Goal: Information Seeking & Learning: Learn about a topic

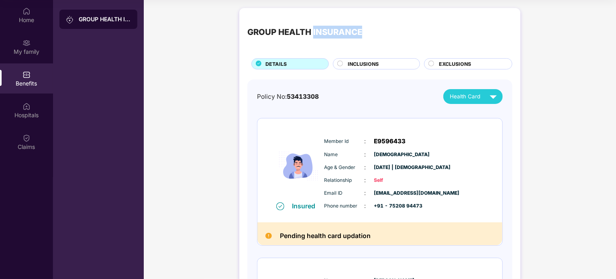
scroll to position [45, 0]
click at [266, 32] on div "GROUP HEALTH INSURANCE" at bounding box center [379, 32] width 265 height 33
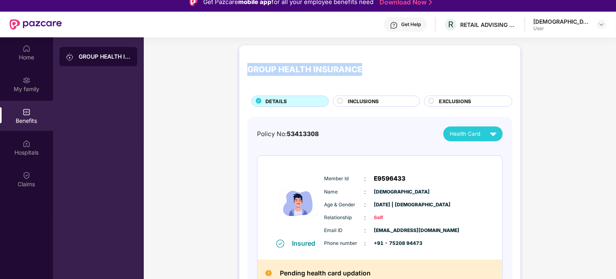
scroll to position [0, 0]
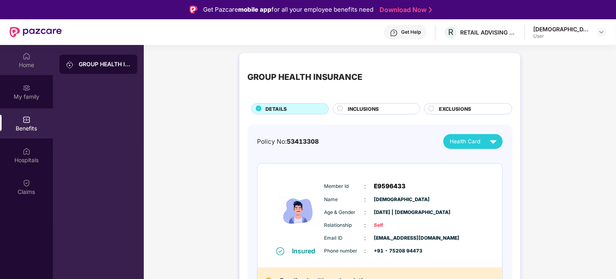
click at [48, 55] on div "Home" at bounding box center [26, 60] width 53 height 30
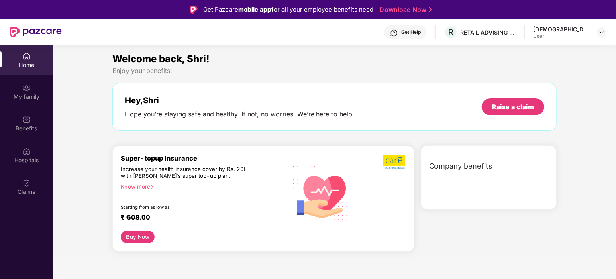
click at [134, 51] on section "Welcome back, Shri! Enjoy your benefits! Hey, [PERSON_NAME] you’re staying safe…" at bounding box center [334, 184] width 563 height 279
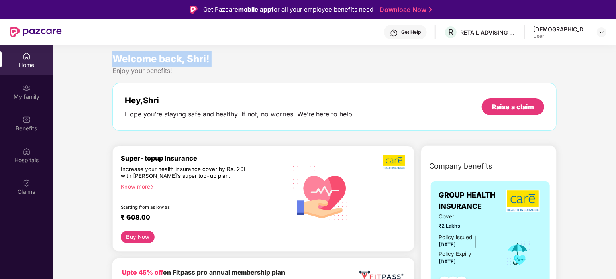
click at [134, 51] on section "Welcome back, Shri! Enjoy your benefits! Hey, [PERSON_NAME] you’re staying safe…" at bounding box center [334, 184] width 563 height 279
click at [130, 58] on span "Welcome back, Shri!" at bounding box center [160, 59] width 97 height 12
drag, startPoint x: 130, startPoint y: 58, endPoint x: 184, endPoint y: 58, distance: 53.8
click at [184, 58] on span "Welcome back, Shri!" at bounding box center [160, 59] width 97 height 12
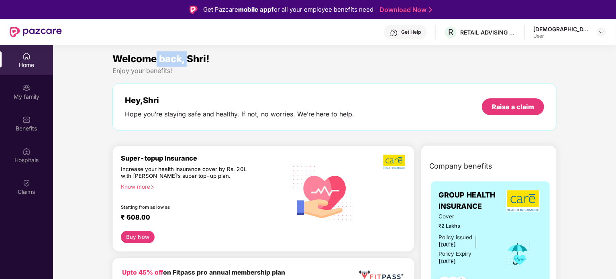
drag, startPoint x: 184, startPoint y: 58, endPoint x: 156, endPoint y: 59, distance: 27.7
click at [156, 59] on span "Welcome back, Shri!" at bounding box center [160, 59] width 97 height 12
click at [156, 61] on span "Welcome back, Shri!" at bounding box center [160, 59] width 97 height 12
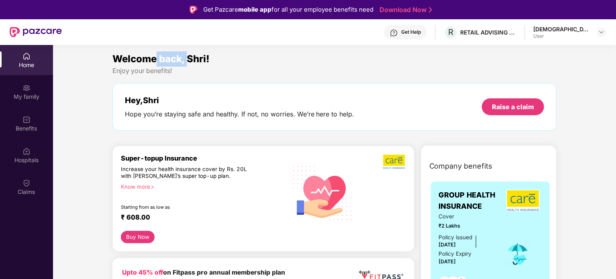
drag, startPoint x: 156, startPoint y: 61, endPoint x: 183, endPoint y: 62, distance: 27.3
click at [183, 62] on span "Welcome back, Shri!" at bounding box center [160, 59] width 97 height 12
drag, startPoint x: 183, startPoint y: 62, endPoint x: 230, endPoint y: 62, distance: 46.9
click at [230, 62] on div "Welcome back, Shri!" at bounding box center [334, 58] width 444 height 15
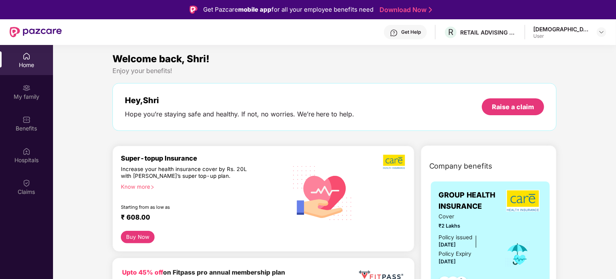
click at [163, 73] on div "Enjoy your benefits!" at bounding box center [334, 71] width 444 height 8
drag, startPoint x: 163, startPoint y: 73, endPoint x: 125, endPoint y: 70, distance: 37.9
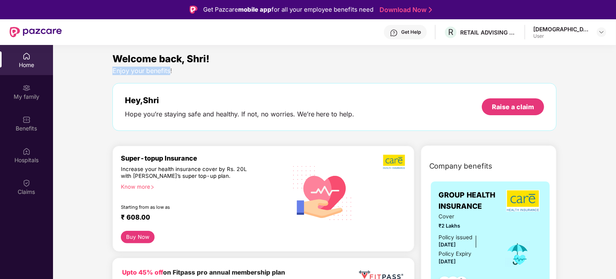
click at [125, 70] on div "Enjoy your benefits!" at bounding box center [334, 71] width 444 height 8
drag, startPoint x: 125, startPoint y: 70, endPoint x: 174, endPoint y: 73, distance: 48.7
click at [174, 73] on div "Enjoy your benefits!" at bounding box center [334, 71] width 444 height 8
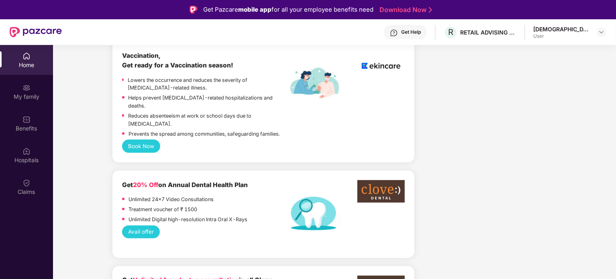
scroll to position [602, 0]
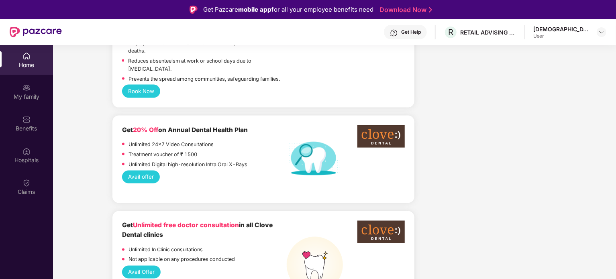
click at [215, 75] on p "Prevents the spread among communities, safeguarding families." at bounding box center [203, 79] width 151 height 8
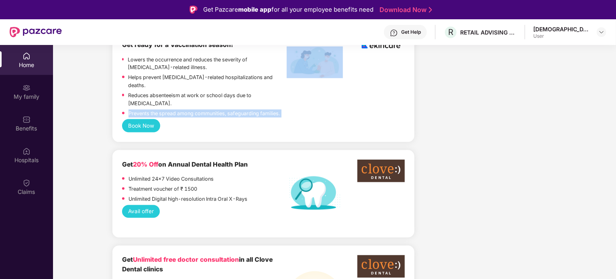
scroll to position [522, 0]
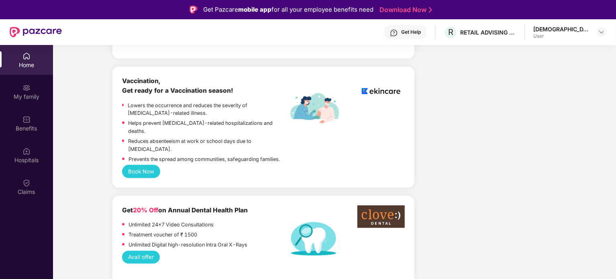
click at [177, 119] on p "Helps prevent [MEDICAL_DATA]-related hospitalizations and deaths." at bounding box center [207, 127] width 158 height 16
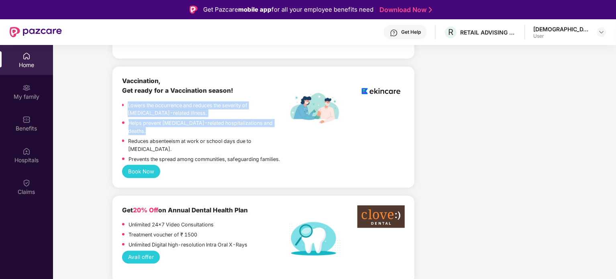
drag, startPoint x: 177, startPoint y: 114, endPoint x: 191, endPoint y: 100, distance: 20.1
click at [191, 102] on div "Lowers the occurrence and reduces the severity of [MEDICAL_DATA]-related illnes…" at bounding box center [204, 134] width 165 height 64
click at [191, 102] on p "Lowers the occurrence and reduces the severity of [MEDICAL_DATA]-related illnes…" at bounding box center [207, 110] width 159 height 16
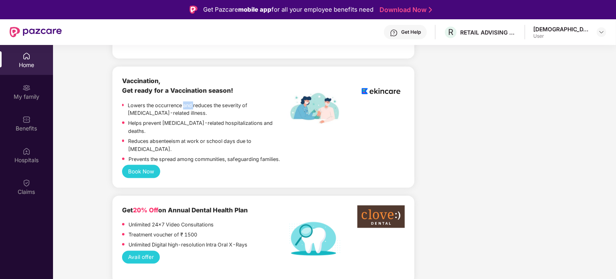
click at [191, 102] on p "Lowers the occurrence and reduces the severity of [MEDICAL_DATA]-related illnes…" at bounding box center [207, 110] width 159 height 16
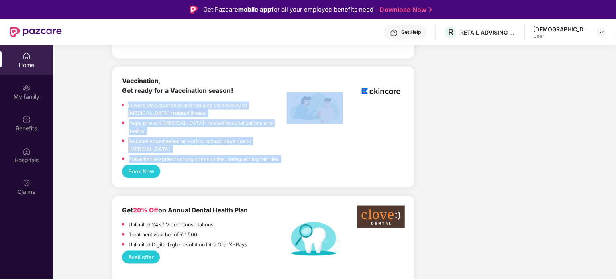
drag, startPoint x: 191, startPoint y: 100, endPoint x: 192, endPoint y: 138, distance: 38.1
click at [192, 138] on div "Lowers the occurrence and reduces the severity of [MEDICAL_DATA]-related illnes…" at bounding box center [204, 134] width 165 height 64
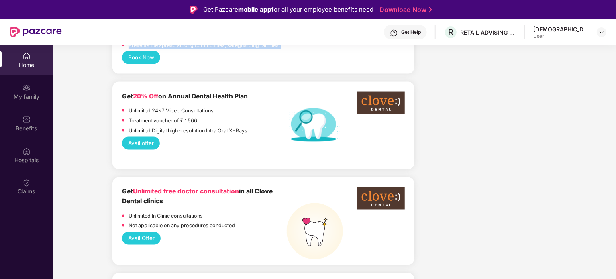
scroll to position [642, 0]
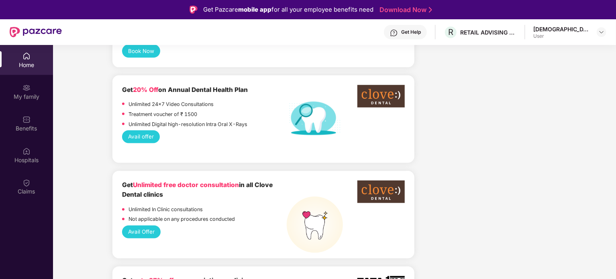
click at [157, 181] on span "Unlimited free doctor consultation" at bounding box center [186, 185] width 106 height 8
drag, startPoint x: 157, startPoint y: 160, endPoint x: 202, endPoint y: 164, distance: 45.1
click at [202, 181] on span "Unlimited free doctor consultation" at bounding box center [186, 185] width 106 height 8
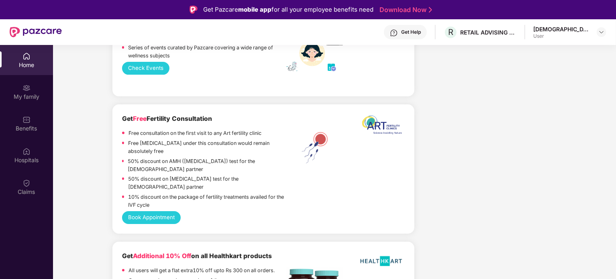
scroll to position [1485, 0]
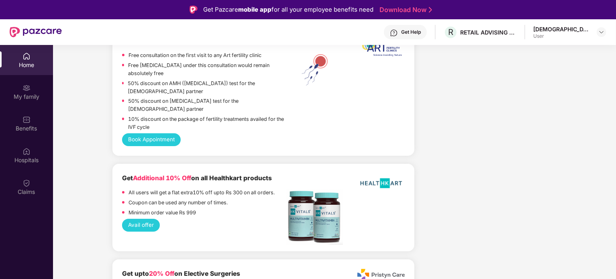
click at [184, 115] on p "10% discount on the package of fertility treatments availed for the IVF cycle" at bounding box center [207, 123] width 158 height 16
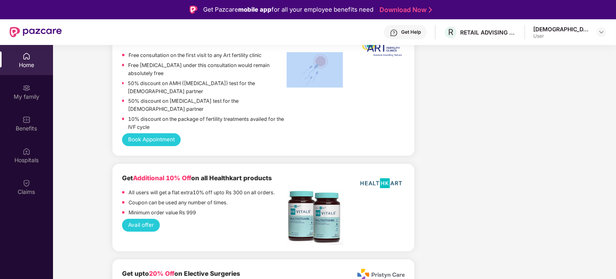
click at [184, 115] on p "10% discount on the package of fertility treatments availed for the IVF cycle" at bounding box center [207, 123] width 158 height 16
